Goal: Use online tool/utility: Utilize a website feature to perform a specific function

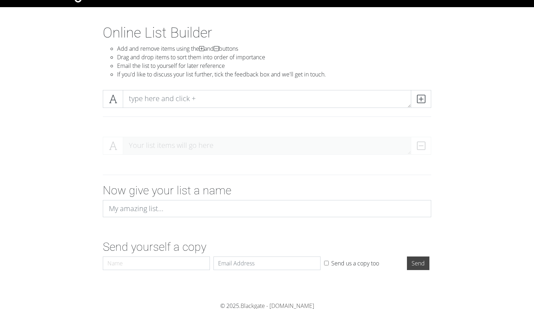
scroll to position [20, 0]
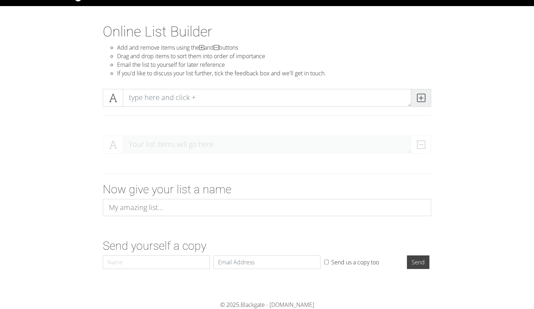
click at [417, 98] on icon at bounding box center [421, 97] width 8 height 7
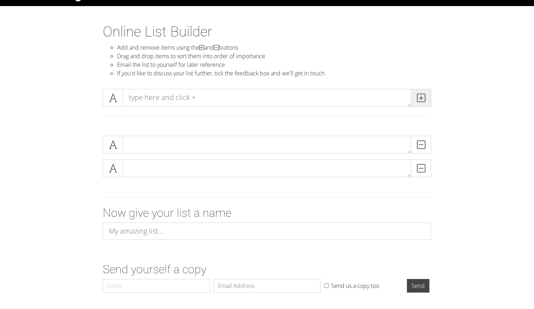
click at [417, 98] on icon at bounding box center [421, 97] width 8 height 7
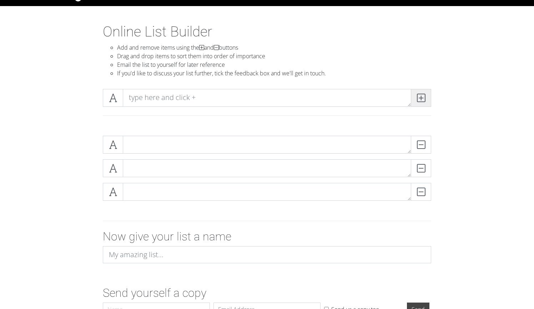
click at [417, 98] on icon at bounding box center [421, 97] width 8 height 7
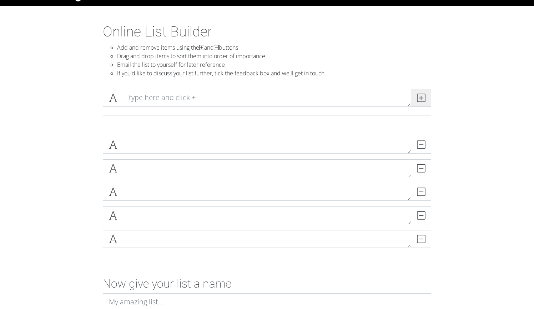
click at [417, 98] on icon at bounding box center [421, 97] width 8 height 7
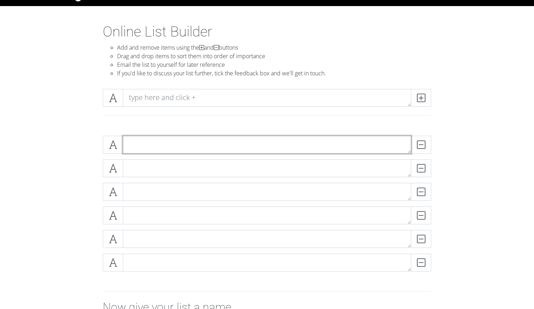
click at [342, 138] on textarea at bounding box center [267, 145] width 288 height 18
type textarea "sdd"
click at [140, 152] on textarea at bounding box center [267, 145] width 288 height 18
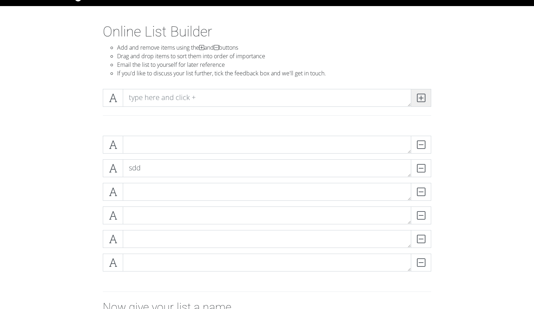
click at [426, 99] on span at bounding box center [421, 98] width 20 height 18
click at [425, 99] on span at bounding box center [421, 98] width 20 height 18
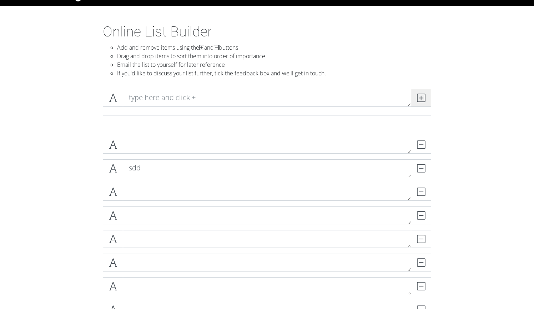
click at [425, 99] on span at bounding box center [421, 98] width 20 height 18
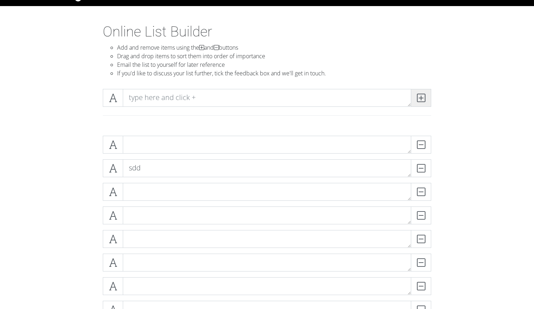
click at [425, 99] on span at bounding box center [421, 98] width 20 height 18
click at [119, 94] on span at bounding box center [113, 98] width 20 height 18
click at [107, 98] on span at bounding box center [113, 98] width 20 height 18
click at [117, 99] on span at bounding box center [113, 98] width 20 height 18
click at [115, 95] on icon at bounding box center [113, 97] width 8 height 7
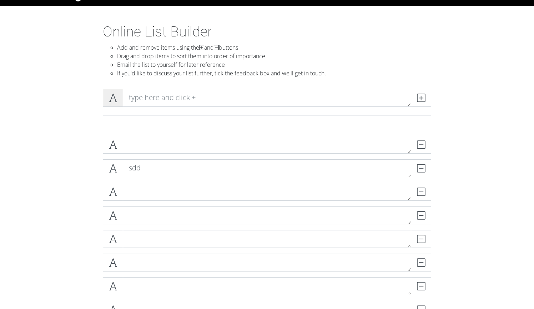
click at [115, 95] on icon at bounding box center [113, 97] width 8 height 7
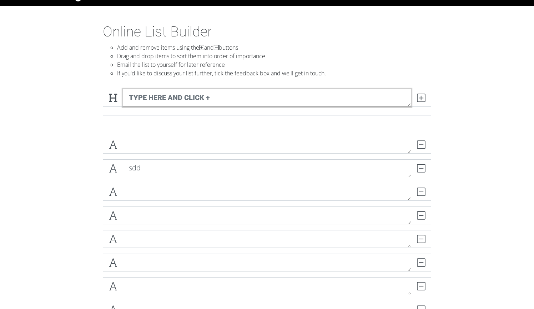
click at [182, 96] on textarea at bounding box center [267, 98] width 288 height 18
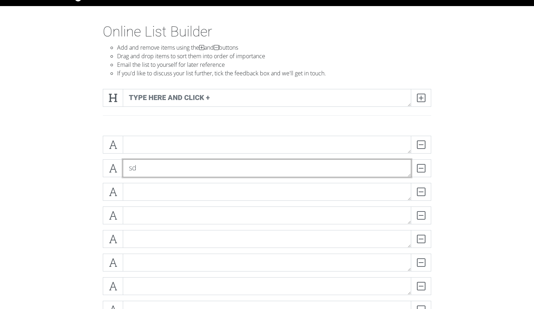
type textarea "s"
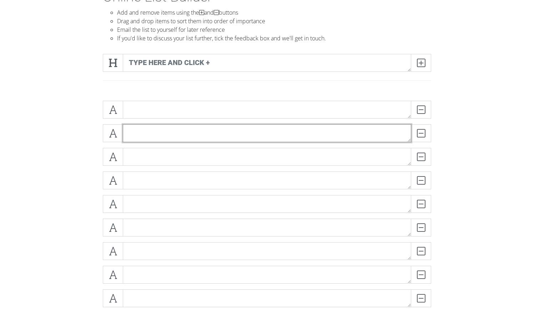
scroll to position [45, 0]
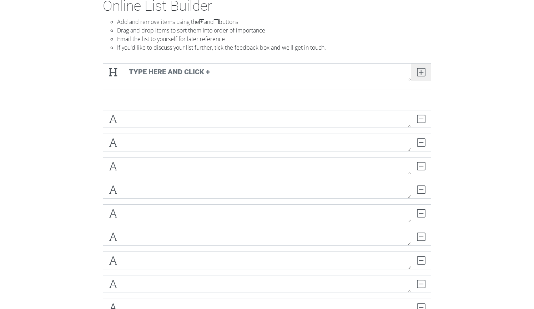
click at [418, 74] on icon at bounding box center [421, 72] width 8 height 7
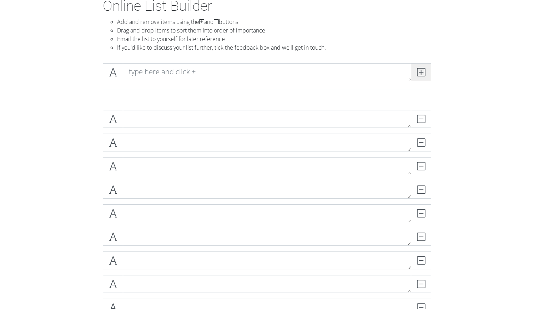
click at [418, 74] on icon at bounding box center [421, 72] width 8 height 7
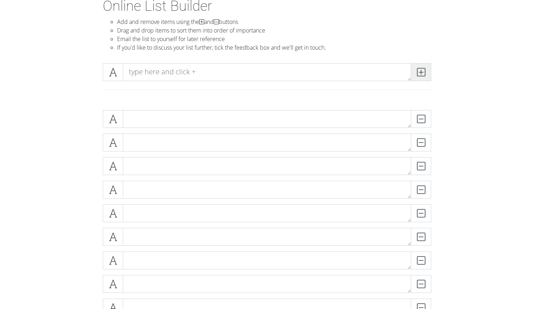
click at [418, 74] on icon at bounding box center [421, 72] width 8 height 7
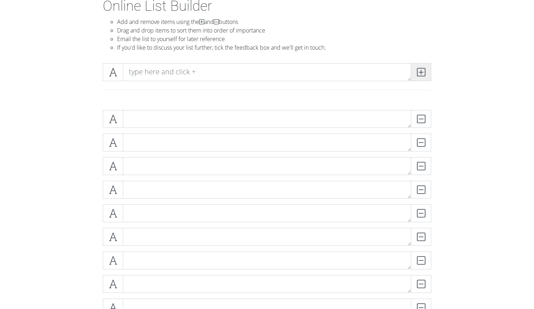
click at [418, 74] on icon at bounding box center [421, 72] width 8 height 7
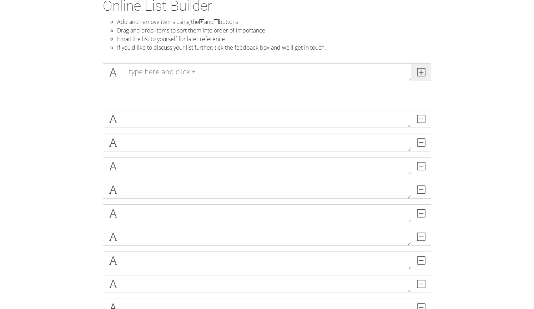
click at [418, 74] on icon at bounding box center [421, 72] width 8 height 7
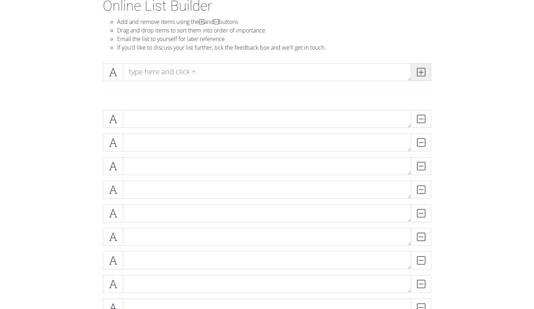
click at [418, 74] on icon at bounding box center [421, 72] width 8 height 7
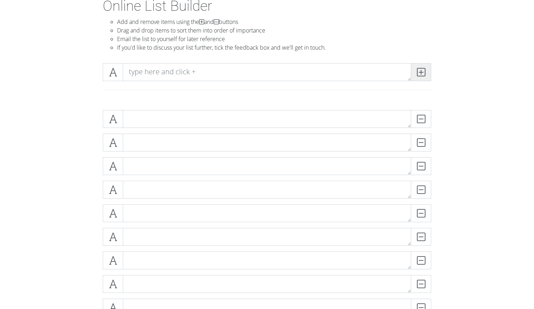
click at [418, 74] on icon at bounding box center [421, 72] width 8 height 7
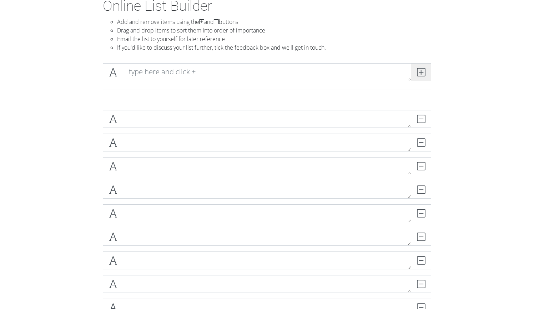
click at [418, 74] on icon at bounding box center [421, 72] width 8 height 7
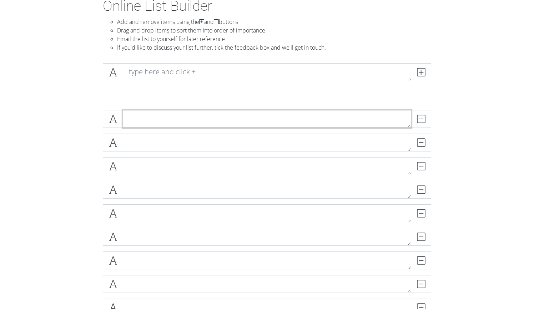
click at [267, 112] on textarea at bounding box center [267, 119] width 288 height 18
click at [156, 119] on textarea "[GEOGRAPHIC_DATA]" at bounding box center [267, 119] width 288 height 18
type textarea "A"
type textarea "[GEOGRAPHIC_DATA]"
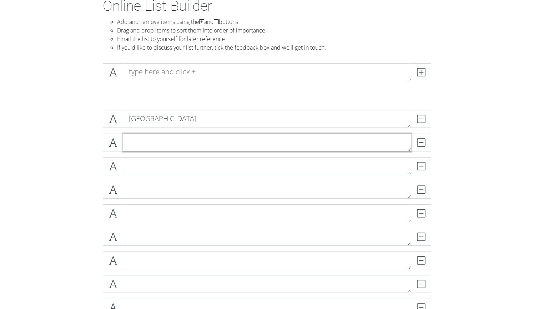
click at [136, 137] on textarea at bounding box center [267, 143] width 288 height 18
type textarea "Anchorage"
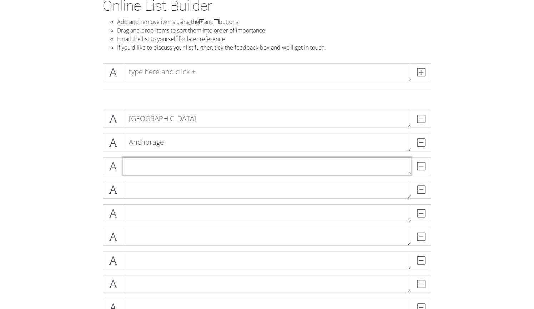
click at [199, 165] on textarea at bounding box center [267, 166] width 288 height 18
type textarea "S"
type textarea "[GEOGRAPHIC_DATA]"
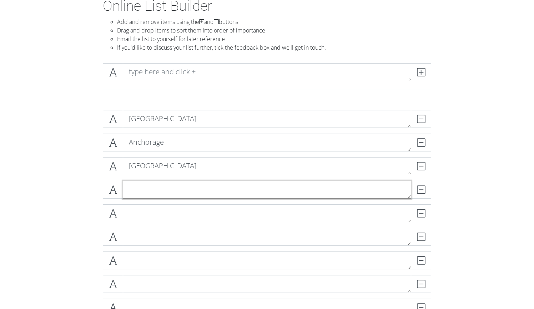
click at [174, 181] on textarea at bounding box center [267, 190] width 288 height 18
type textarea "[GEOGRAPHIC_DATA]"
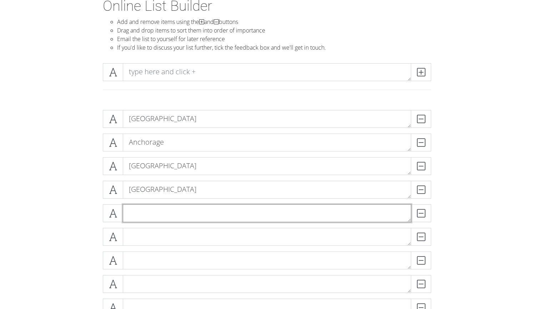
click at [145, 216] on textarea at bounding box center [267, 213] width 288 height 18
type textarea "[GEOGRAPHIC_DATA]"
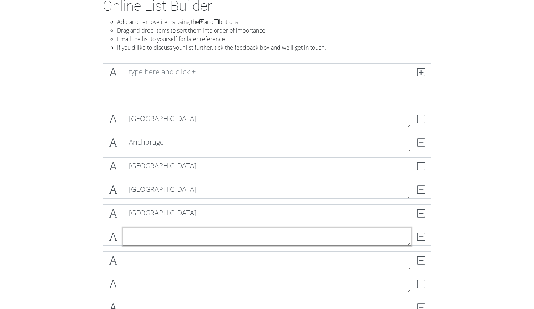
click at [143, 232] on textarea at bounding box center [267, 237] width 288 height 18
type textarea "[GEOGRAPHIC_DATA]"
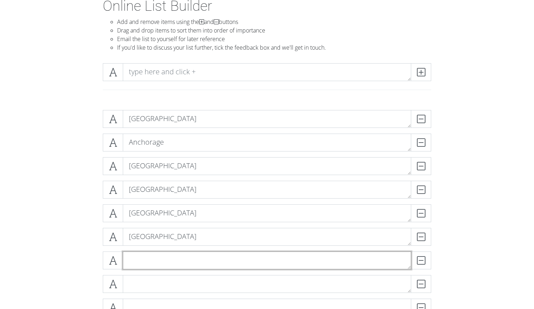
click at [156, 265] on textarea at bounding box center [267, 260] width 288 height 18
type textarea "[GEOGRAPHIC_DATA]"
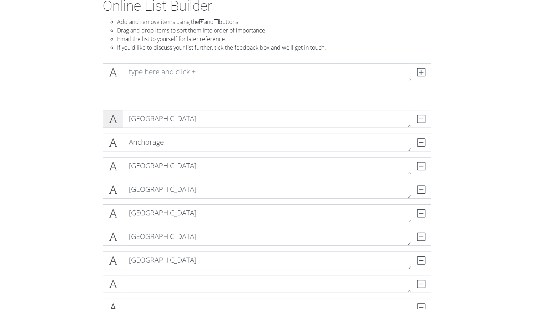
click at [112, 118] on icon at bounding box center [113, 118] width 8 height 7
click at [115, 142] on icon at bounding box center [113, 142] width 8 height 7
click at [115, 141] on icon at bounding box center [113, 142] width 8 height 7
click at [114, 122] on icon at bounding box center [113, 118] width 8 height 7
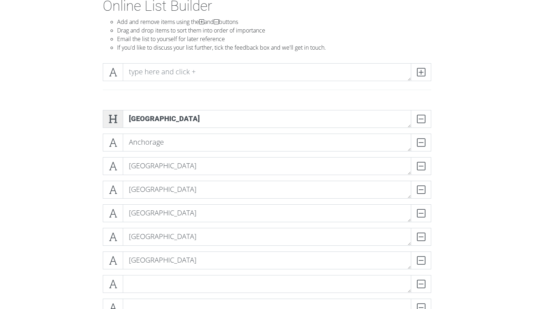
click at [118, 116] on span at bounding box center [113, 119] width 20 height 18
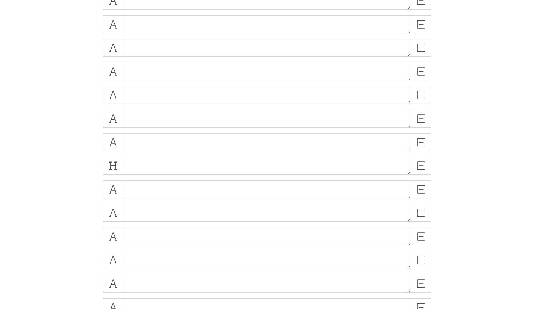
scroll to position [389, 0]
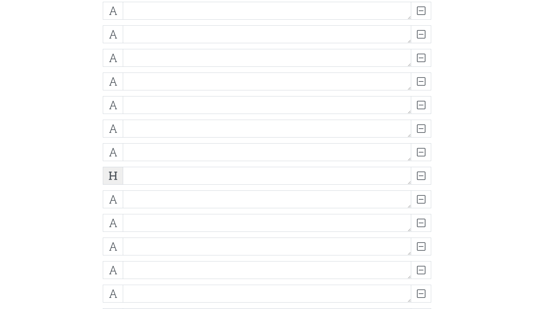
click at [114, 173] on icon at bounding box center [113, 175] width 8 height 7
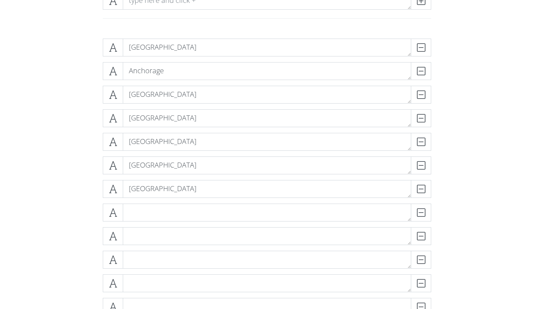
scroll to position [87, 0]
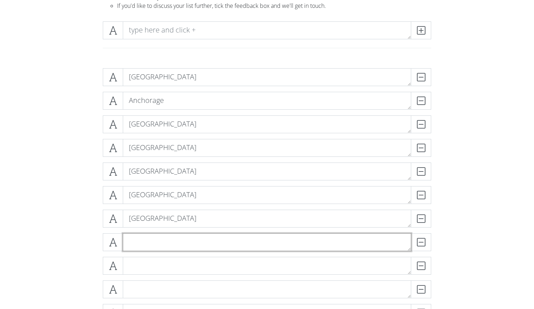
click at [163, 240] on textarea at bounding box center [267, 242] width 288 height 18
type textarea "[GEOGRAPHIC_DATA]"
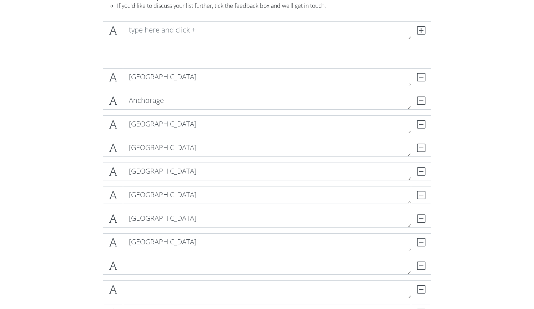
click at [147, 274] on div "DELETE" at bounding box center [267, 269] width 332 height 24
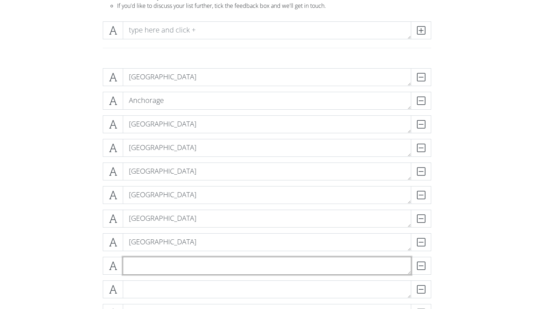
click at [150, 270] on textarea at bounding box center [267, 266] width 288 height 18
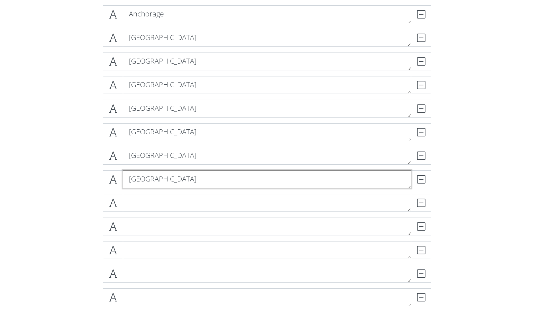
scroll to position [180, 0]
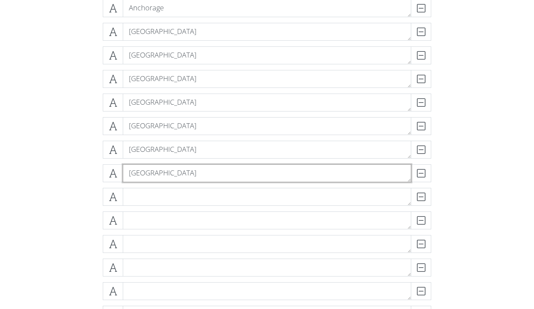
type textarea "[GEOGRAPHIC_DATA]"
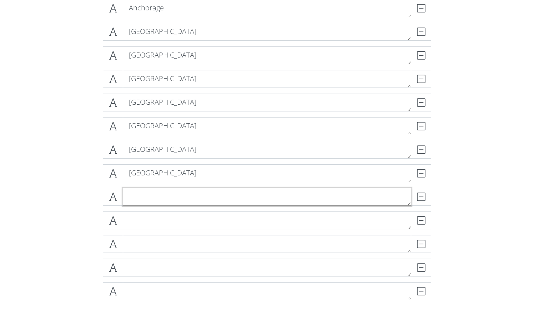
click at [149, 197] on textarea at bounding box center [267, 197] width 288 height 18
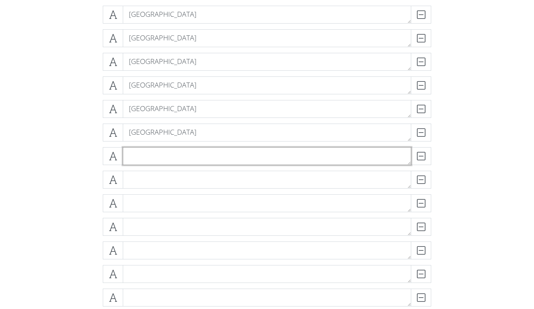
scroll to position [225, 0]
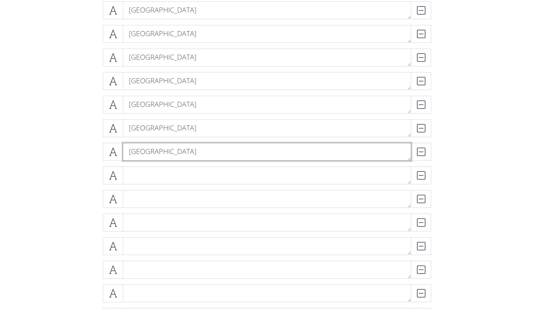
type textarea "[GEOGRAPHIC_DATA]"
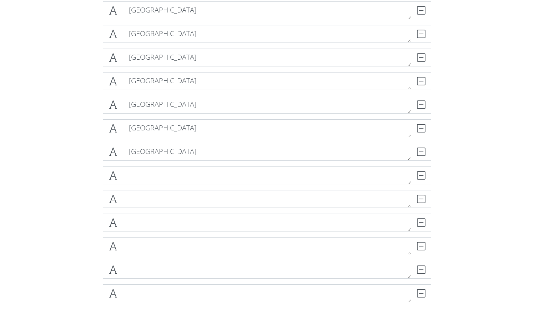
click at [141, 185] on div "DELETE" at bounding box center [267, 178] width 332 height 24
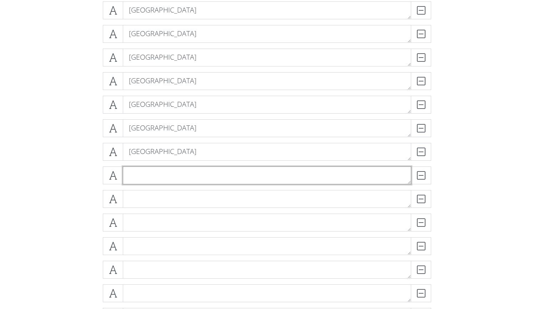
click at [142, 179] on textarea at bounding box center [267, 175] width 288 height 18
type textarea "[GEOGRAPHIC_DATA]"
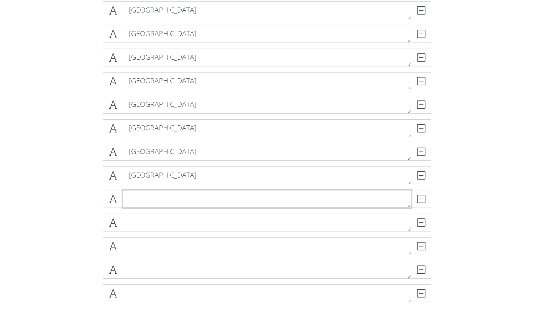
click at [143, 197] on textarea at bounding box center [267, 199] width 288 height 18
type textarea "[GEOGRAPHIC_DATA]"
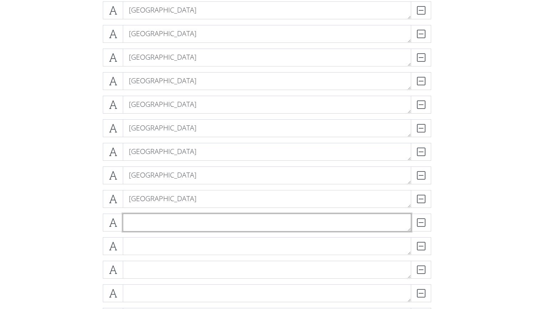
click at [136, 222] on textarea at bounding box center [267, 222] width 288 height 18
type textarea "Buffalo"
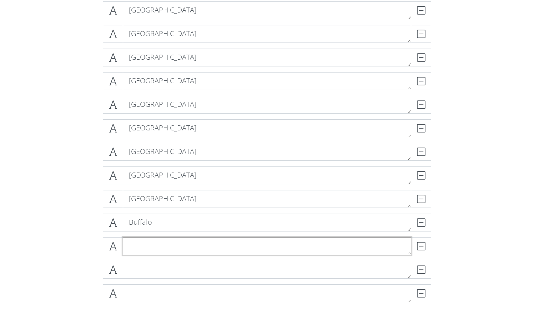
click at [174, 244] on textarea at bounding box center [267, 246] width 288 height 18
type textarea "[US_STATE][GEOGRAPHIC_DATA]"
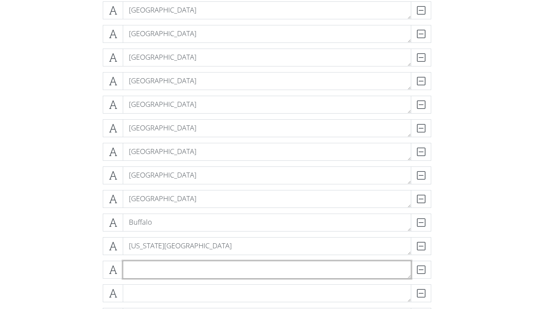
click at [187, 271] on textarea at bounding box center [267, 270] width 288 height 18
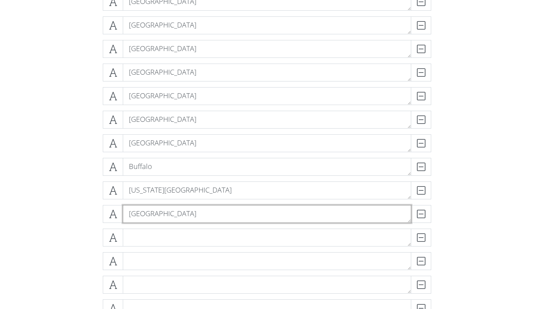
scroll to position [298, 0]
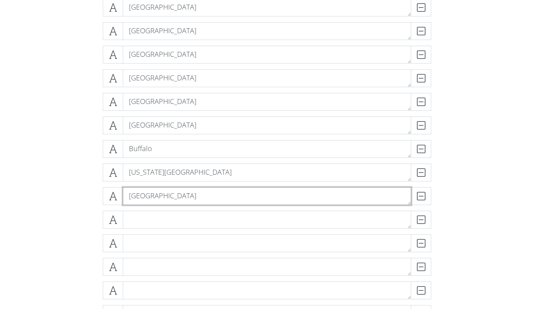
type textarea "[GEOGRAPHIC_DATA]"
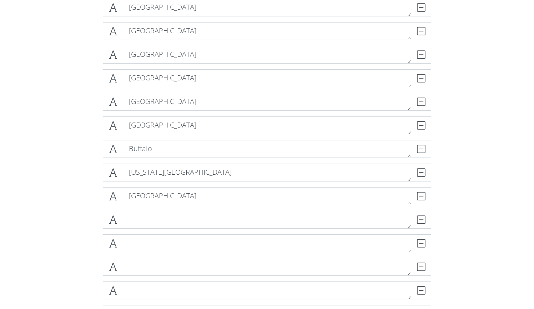
click at [140, 229] on div "DELETE" at bounding box center [267, 223] width 332 height 24
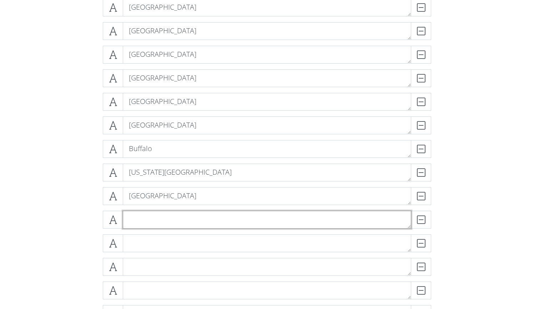
click at [141, 225] on textarea at bounding box center [267, 220] width 288 height 18
type textarea "[US_STATE][GEOGRAPHIC_DATA]"
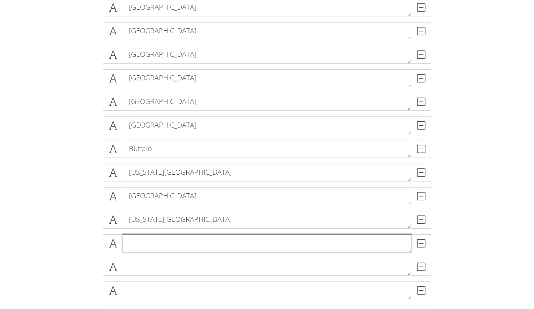
click at [155, 240] on textarea at bounding box center [267, 243] width 288 height 18
type textarea "[GEOGRAPHIC_DATA]"
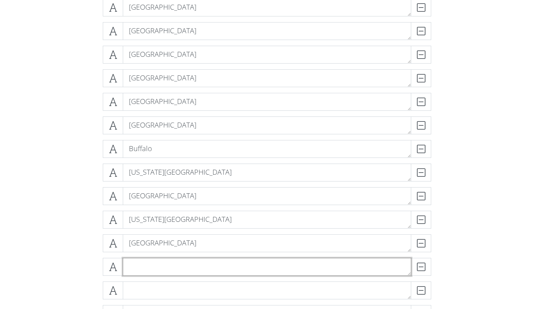
click at [197, 267] on textarea at bounding box center [267, 267] width 288 height 18
type textarea "[GEOGRAPHIC_DATA]"
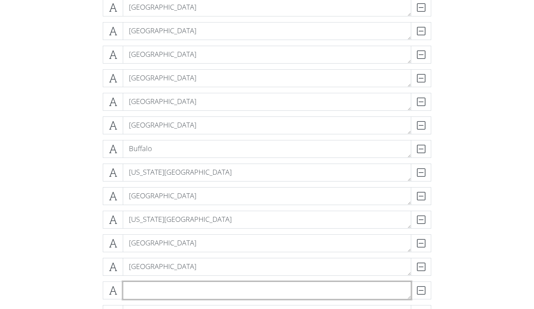
click at [187, 289] on textarea at bounding box center [267, 290] width 288 height 18
type textarea "[GEOGRAPHIC_DATA]"
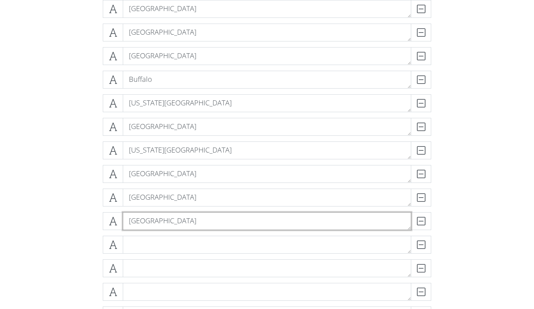
scroll to position [371, 0]
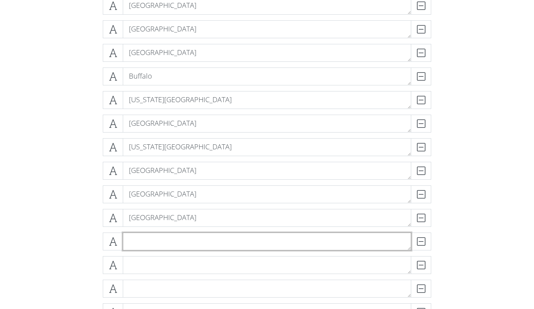
click at [161, 239] on textarea at bounding box center [267, 241] width 288 height 18
type textarea "[GEOGRAPHIC_DATA]"
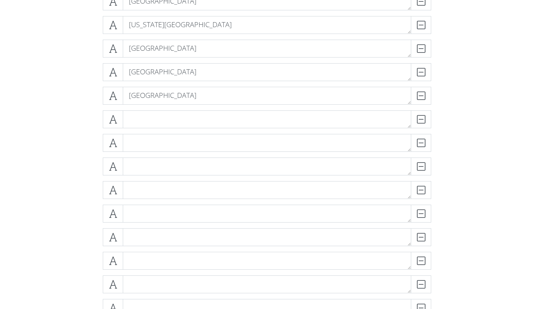
scroll to position [523, 0]
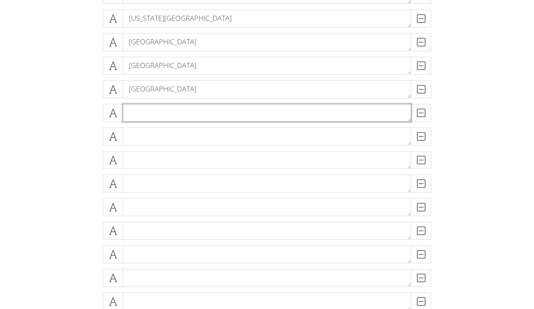
click at [148, 111] on textarea at bounding box center [267, 113] width 288 height 18
type textarea "[GEOGRAPHIC_DATA]"
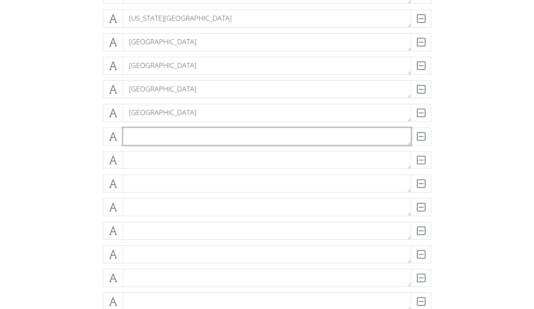
click at [255, 142] on textarea at bounding box center [267, 136] width 288 height 18
type textarea "[GEOGRAPHIC_DATA]"
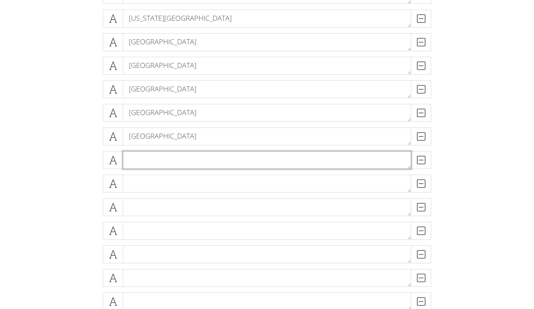
click at [155, 158] on textarea at bounding box center [267, 160] width 288 height 18
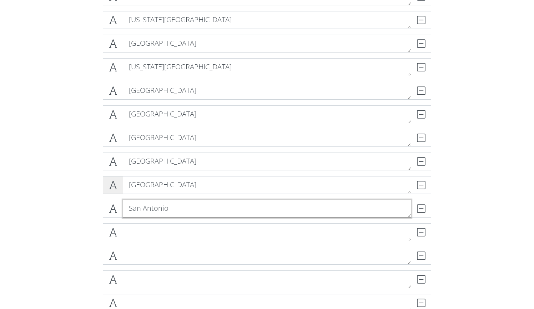
scroll to position [473, 0]
type textarea "San Antonio"
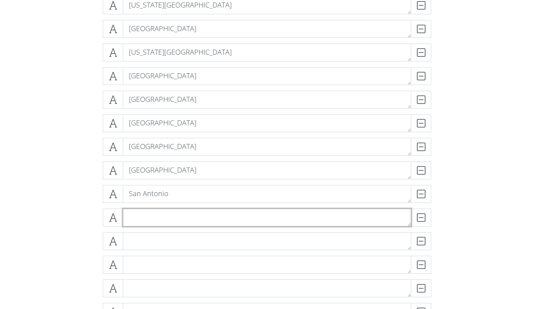
click at [147, 223] on textarea at bounding box center [267, 217] width 288 height 18
type textarea "[GEOGRAPHIC_DATA]"
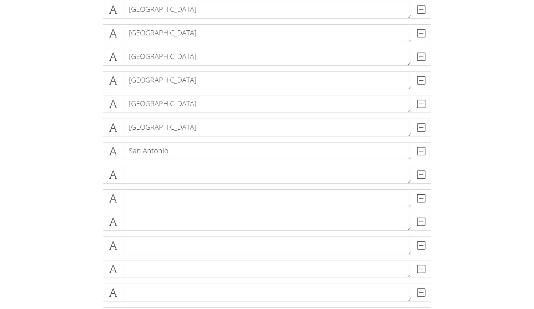
scroll to position [598, 0]
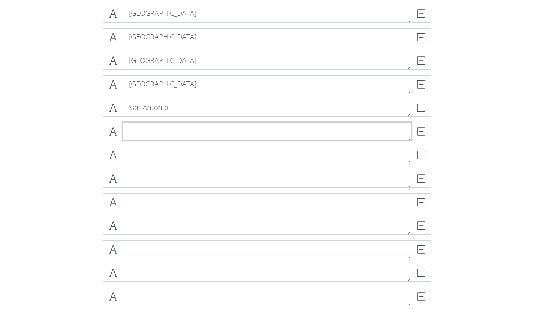
click at [176, 139] on textarea at bounding box center [267, 131] width 288 height 18
type textarea "[GEOGRAPHIC_DATA]"
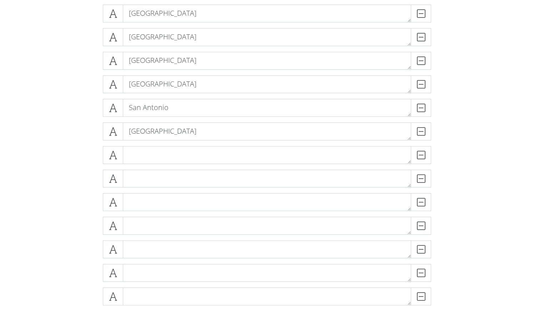
click at [86, 130] on div "Honolulu DELETE Anchorage DELETE Boston DELETE [GEOGRAPHIC_DATA] DELETE Philade…" at bounding box center [267, 204] width 407 height 1307
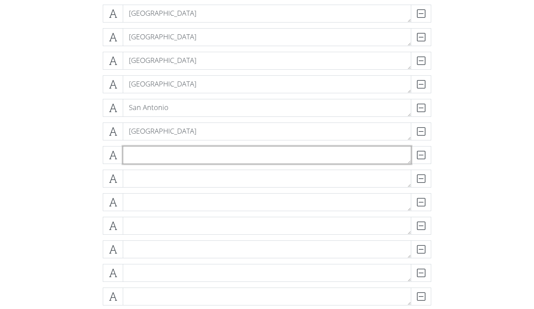
click at [201, 149] on textarea at bounding box center [267, 155] width 288 height 18
type textarea "[GEOGRAPHIC_DATA]"
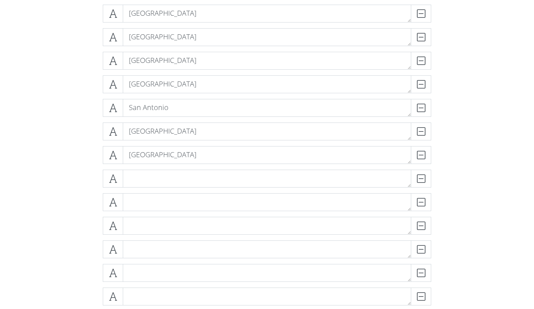
click at [70, 142] on div "Honolulu DELETE Anchorage DELETE Boston DELETE [GEOGRAPHIC_DATA] DELETE Philade…" at bounding box center [267, 204] width 407 height 1307
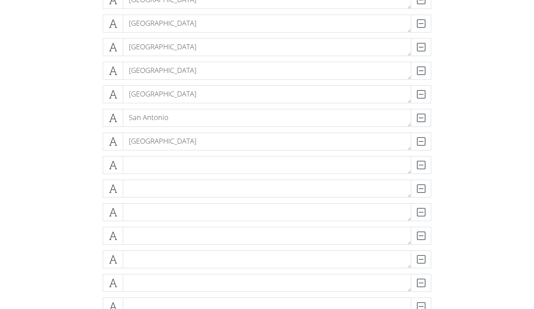
scroll to position [631, 0]
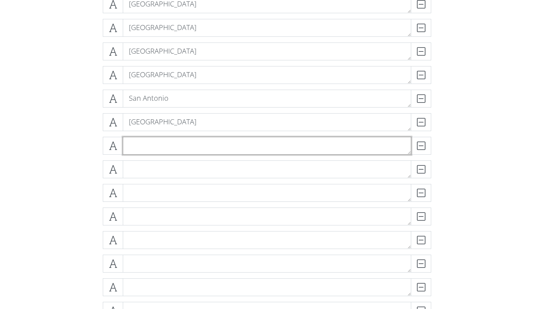
click at [145, 143] on textarea at bounding box center [267, 146] width 288 height 18
type textarea "[GEOGRAPHIC_DATA]"
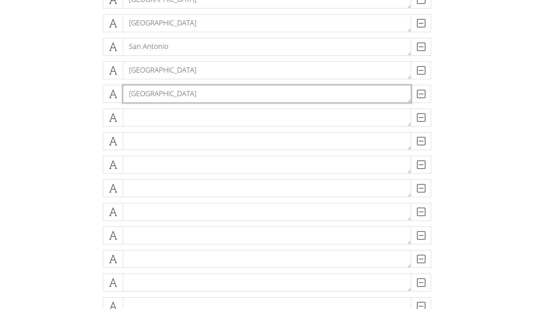
scroll to position [684, 0]
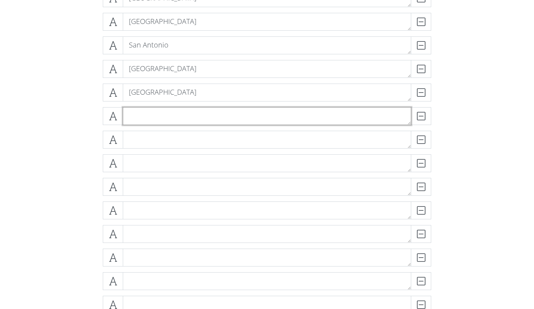
click at [176, 116] on textarea at bounding box center [267, 116] width 288 height 18
type textarea "Phoenix"
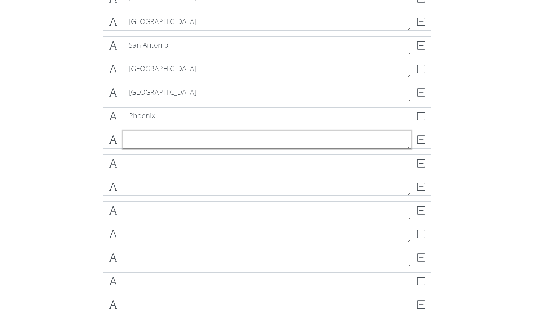
click at [189, 142] on textarea at bounding box center [267, 140] width 288 height 18
type textarea "[GEOGRAPHIC_DATA]"
click at [488, 119] on form "Honolulu DELETE Anchorage DELETE Boston DELETE [GEOGRAPHIC_DATA] DELETE Philade…" at bounding box center [267, 172] width 534 height 1415
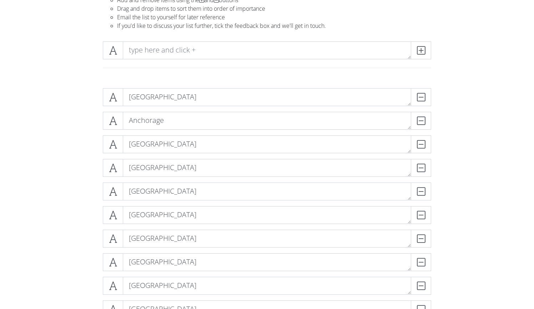
scroll to position [67, 0]
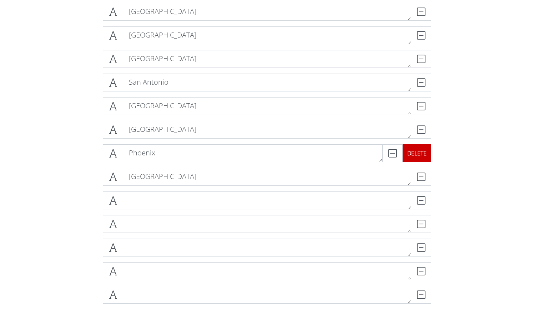
scroll to position [648, 0]
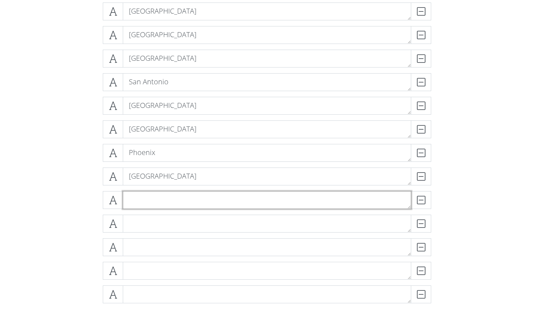
click at [181, 202] on textarea at bounding box center [267, 200] width 288 height 18
type textarea "Cincinatti"
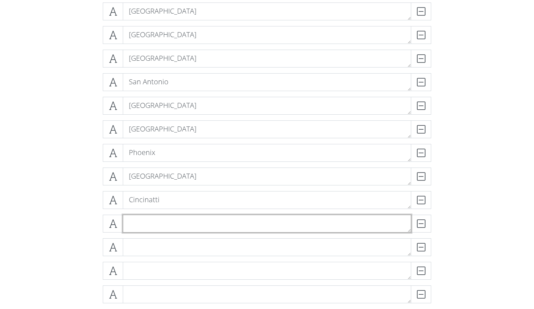
click at [251, 225] on textarea at bounding box center [267, 224] width 288 height 18
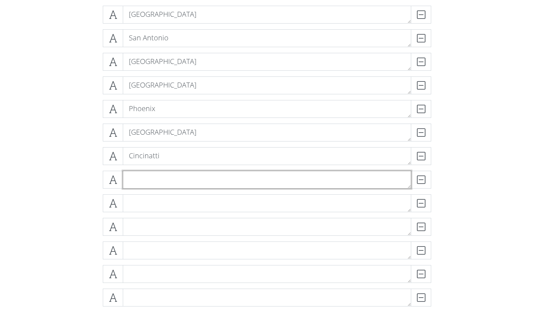
scroll to position [693, 0]
type textarea "[US_STATE][GEOGRAPHIC_DATA]"
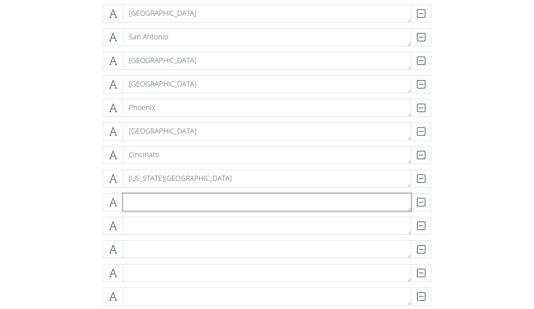
click at [214, 194] on textarea at bounding box center [267, 202] width 288 height 18
type textarea "[GEOGRAPHIC_DATA]"
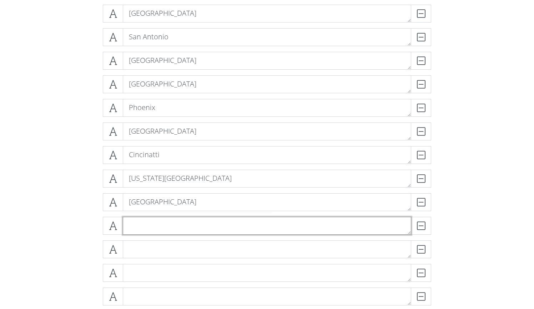
click at [171, 222] on textarea at bounding box center [267, 226] width 288 height 18
type textarea "[GEOGRAPHIC_DATA]"
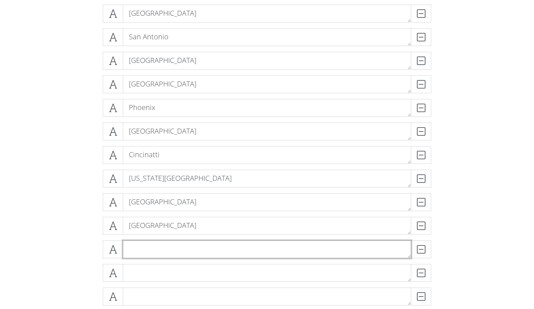
click at [136, 248] on textarea at bounding box center [267, 249] width 288 height 18
type textarea "[GEOGRAPHIC_DATA]"
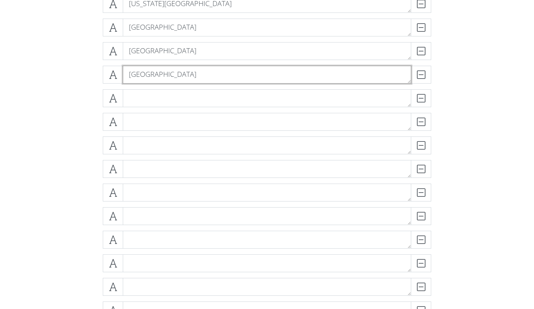
scroll to position [866, 0]
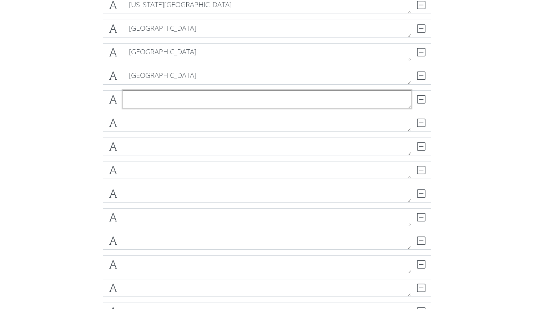
click at [155, 102] on textarea at bounding box center [267, 99] width 288 height 18
type textarea "[GEOGRAPHIC_DATA]"
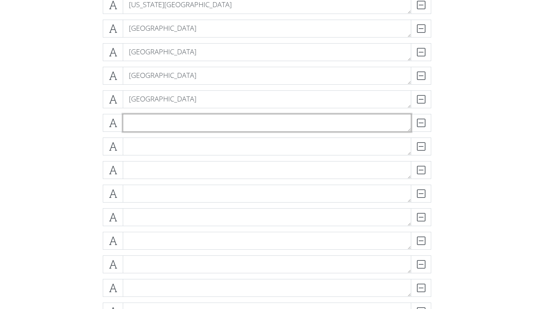
click at [149, 122] on textarea at bounding box center [267, 123] width 288 height 18
type textarea "[GEOGRAPHIC_DATA]"
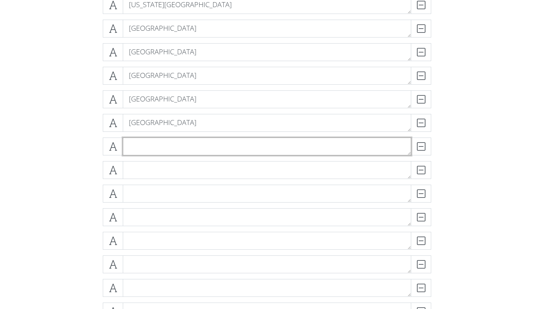
click at [129, 147] on textarea at bounding box center [267, 146] width 288 height 18
type textarea "[GEOGRAPHIC_DATA]"
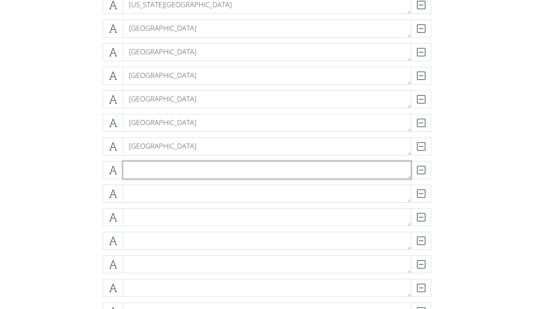
click at [202, 173] on textarea at bounding box center [267, 170] width 288 height 18
type textarea "[GEOGRAPHIC_DATA]"
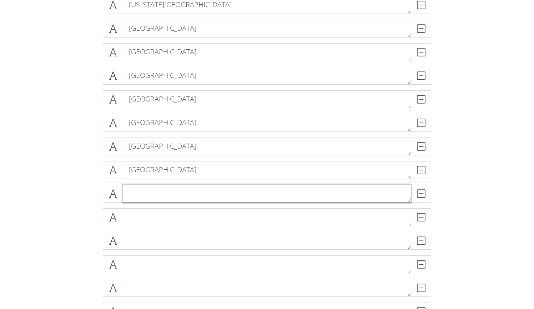
click at [195, 185] on textarea at bounding box center [267, 194] width 288 height 18
type textarea "[GEOGRAPHIC_DATA]"
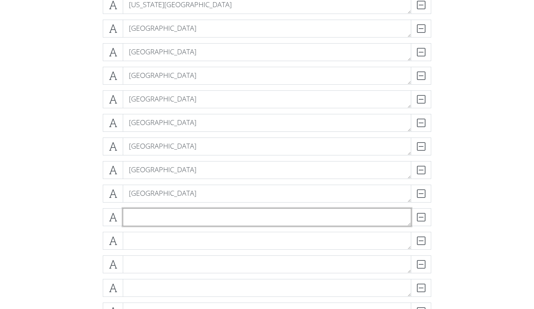
click at [166, 214] on textarea at bounding box center [267, 217] width 288 height 18
type textarea "San [PERSON_NAME]"
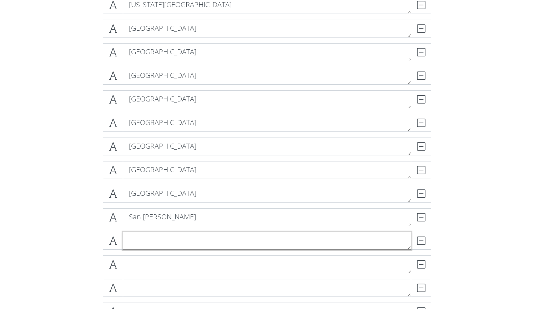
click at [196, 242] on textarea at bounding box center [267, 241] width 288 height 18
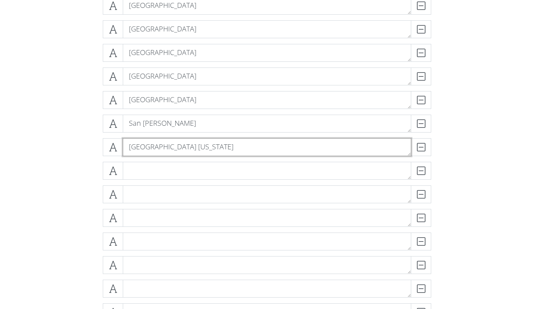
scroll to position [970, 0]
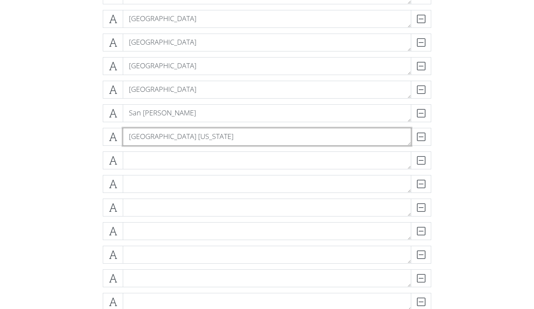
type textarea "[GEOGRAPHIC_DATA] [US_STATE]"
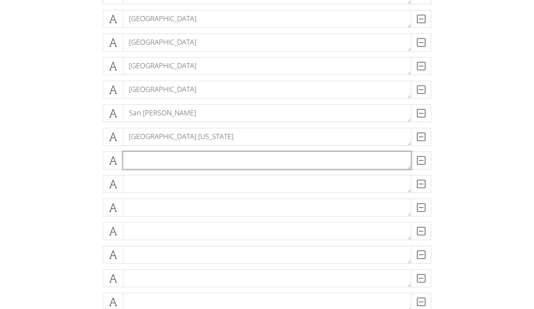
click at [189, 157] on textarea at bounding box center [267, 160] width 288 height 18
type textarea "[GEOGRAPHIC_DATA]"
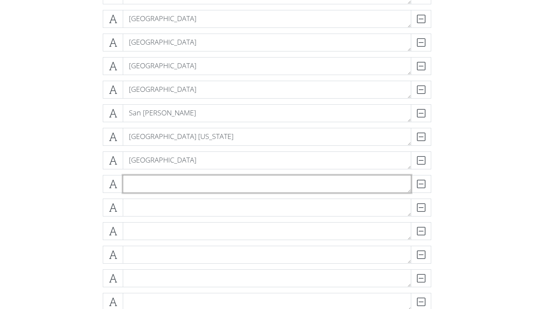
click at [137, 186] on textarea at bounding box center [267, 184] width 288 height 18
type textarea "Charlotte"
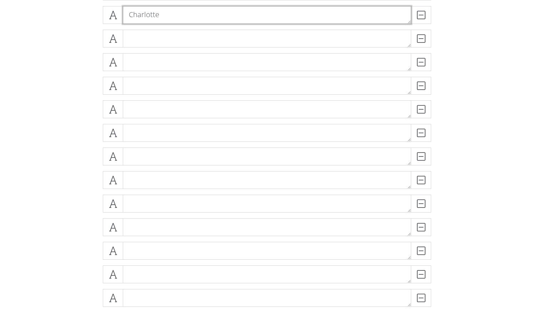
scroll to position [1141, 0]
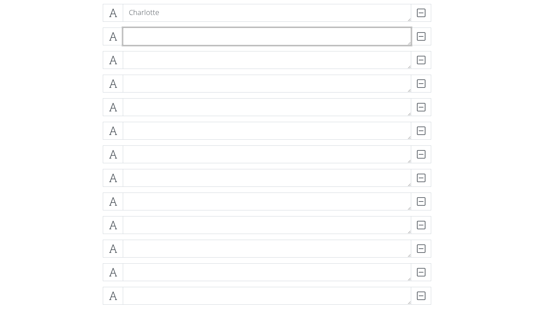
click at [169, 35] on textarea at bounding box center [267, 36] width 288 height 18
type textarea "[GEOGRAPHIC_DATA]"
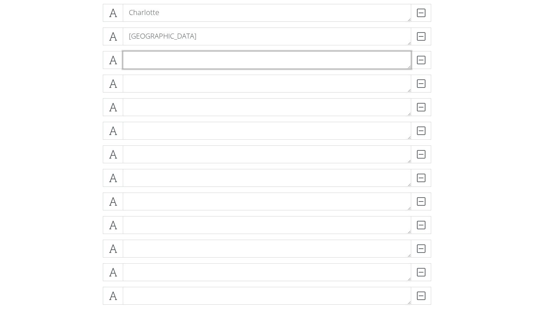
click at [152, 63] on textarea at bounding box center [267, 60] width 288 height 18
type textarea "[GEOGRAPHIC_DATA]"
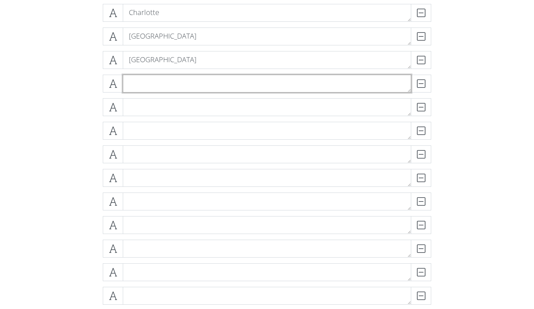
click at [143, 82] on textarea at bounding box center [267, 84] width 288 height 18
type textarea "Little Rock"
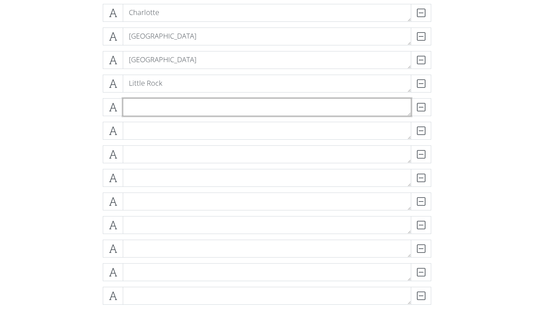
click at [137, 105] on textarea at bounding box center [267, 107] width 288 height 18
type textarea "[GEOGRAPHIC_DATA]"
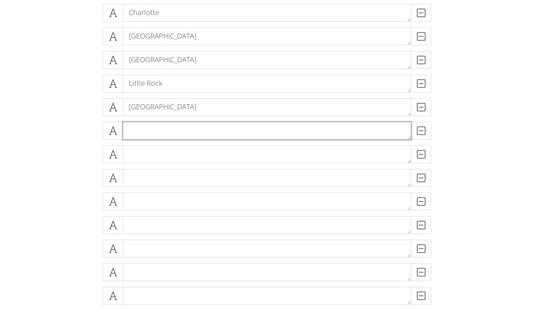
click at [141, 127] on textarea at bounding box center [267, 131] width 288 height 18
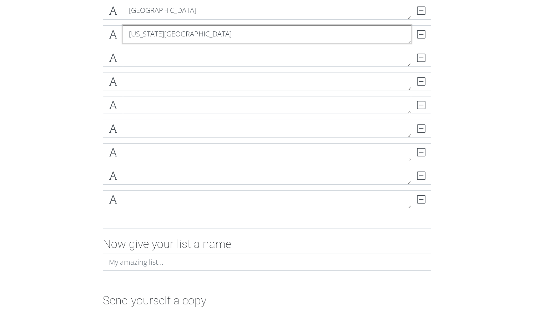
scroll to position [1238, 0]
type textarea "[US_STATE][GEOGRAPHIC_DATA]"
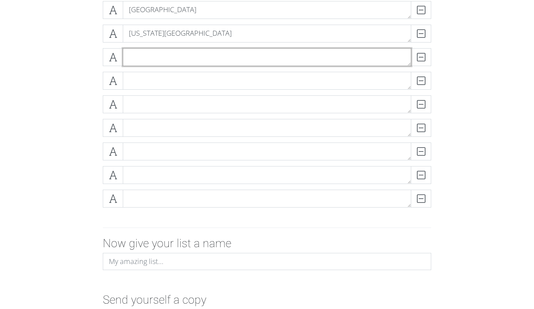
click at [143, 57] on textarea at bounding box center [267, 57] width 288 height 18
type textarea "[GEOGRAPHIC_DATA]"
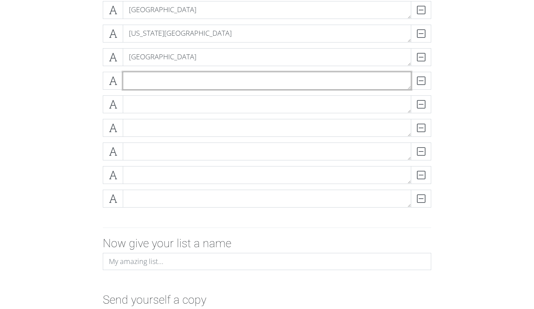
click at [141, 74] on textarea at bounding box center [267, 81] width 288 height 18
type textarea "[GEOGRAPHIC_DATA]"
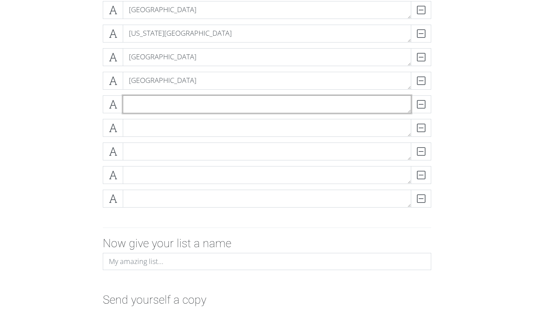
click at [171, 101] on textarea at bounding box center [267, 104] width 288 height 18
type textarea "[GEOGRAPHIC_DATA]"
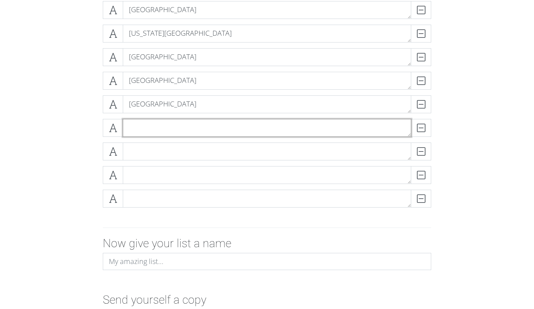
click at [170, 126] on textarea at bounding box center [267, 128] width 288 height 18
type textarea "[GEOGRAPHIC_DATA]"
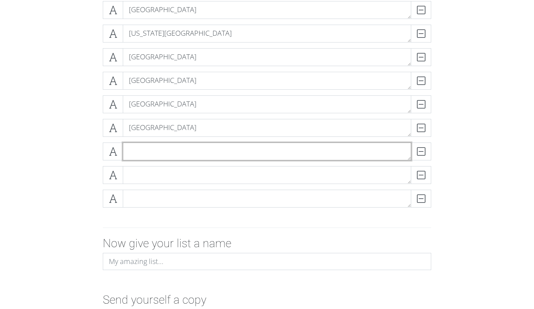
click at [161, 151] on textarea at bounding box center [267, 151] width 288 height 18
type textarea "[PERSON_NAME]"
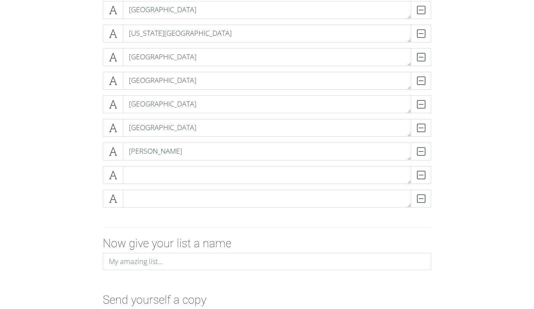
click at [164, 184] on div "DELETE" at bounding box center [267, 178] width 332 height 24
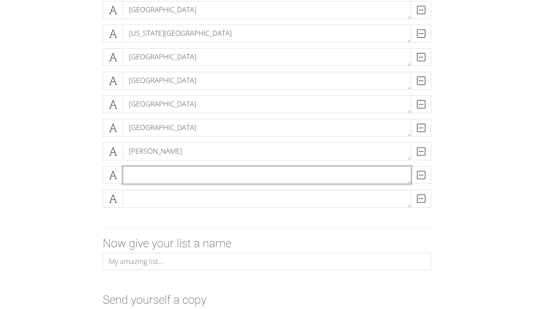
click at [161, 171] on textarea at bounding box center [267, 175] width 288 height 18
type textarea "Mobile"
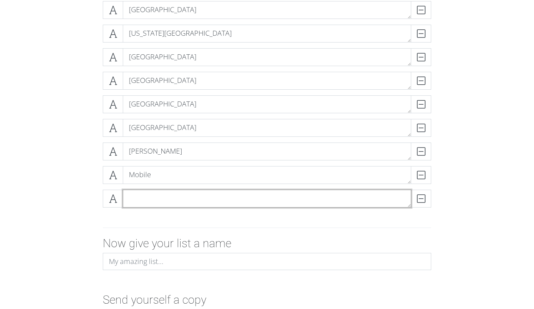
click at [184, 202] on textarea at bounding box center [267, 199] width 288 height 18
type textarea "Columbia, [GEOGRAPHIC_DATA]"
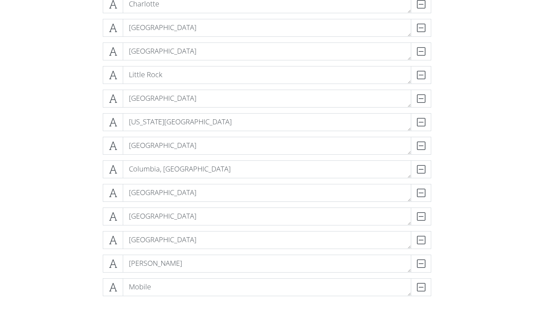
scroll to position [1139, 0]
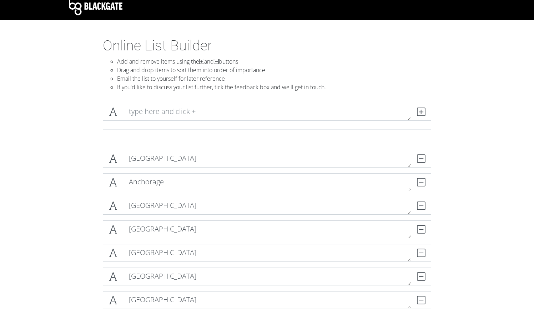
scroll to position [0, 0]
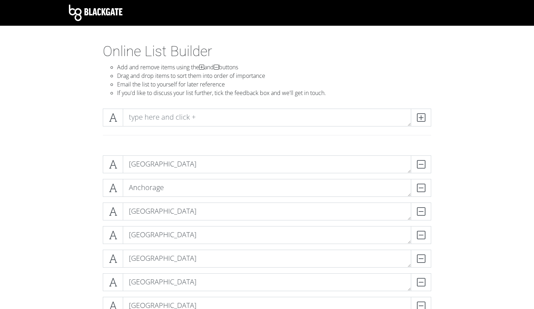
click at [457, 106] on div at bounding box center [267, 126] width 407 height 47
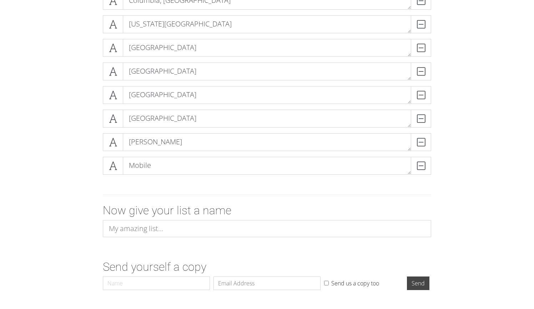
scroll to position [1292, 0]
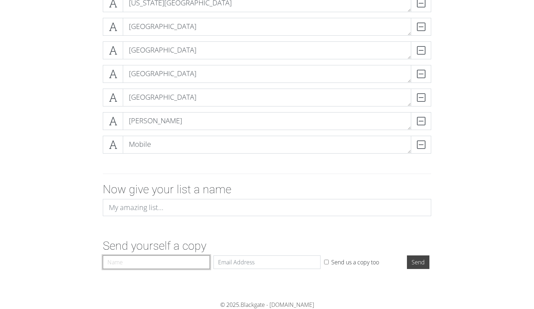
click at [157, 266] on input "Name" at bounding box center [156, 262] width 107 height 14
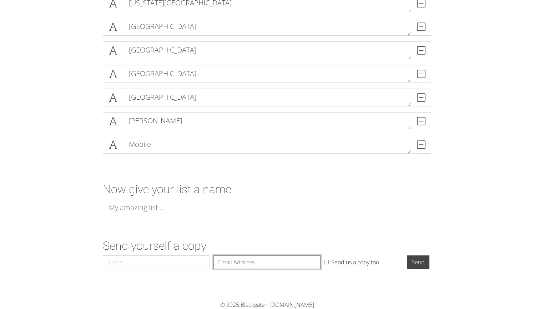
click at [221, 263] on input "Email" at bounding box center [266, 262] width 107 height 14
click at [148, 182] on h2 "Now give your list a name" at bounding box center [267, 189] width 328 height 14
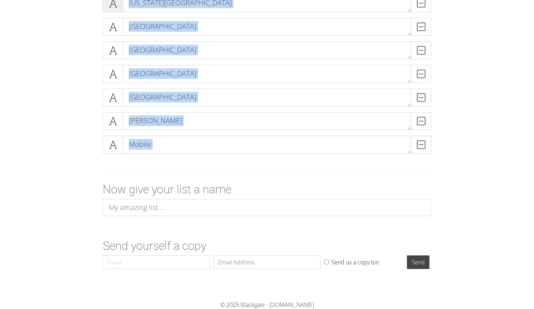
drag, startPoint x: 379, startPoint y: 175, endPoint x: 120, endPoint y: 5, distance: 309.9
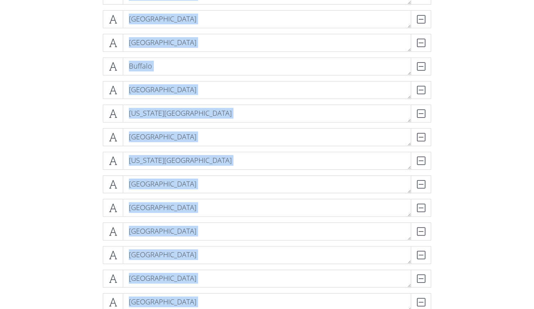
drag, startPoint x: 175, startPoint y: 161, endPoint x: 129, endPoint y: -10, distance: 177.1
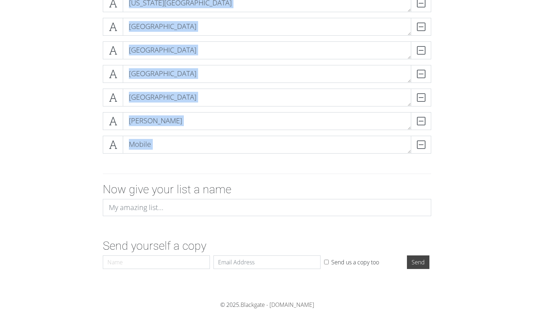
drag, startPoint x: 132, startPoint y: 146, endPoint x: 154, endPoint y: 171, distance: 32.6
copy section "DELETE DELETE DELETE DELETE DELETE DELETE DELETE DELETE DELETE DELETE DELETE DE…"
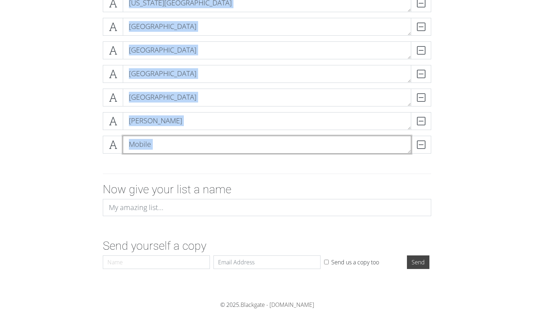
copy section "DELETE DELETE DELETE DELETE DELETE DELETE DELETE DELETE DELETE DELETE DELETE DE…"
